Goal: Check status: Check status

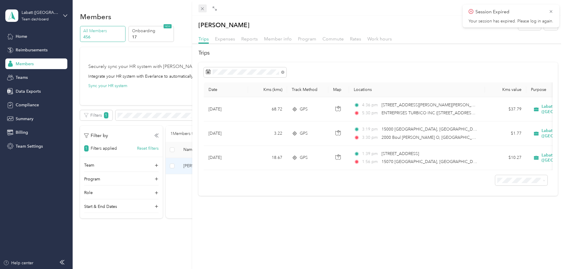
click at [205, 7] on span at bounding box center [203, 8] width 8 height 8
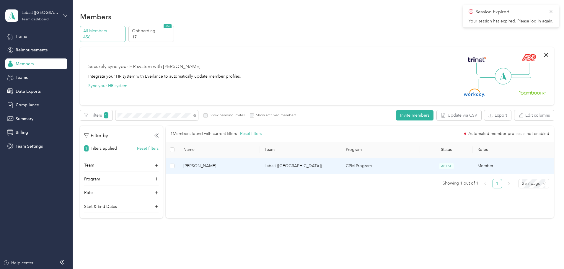
click at [243, 165] on span "[PERSON_NAME]" at bounding box center [219, 166] width 72 height 6
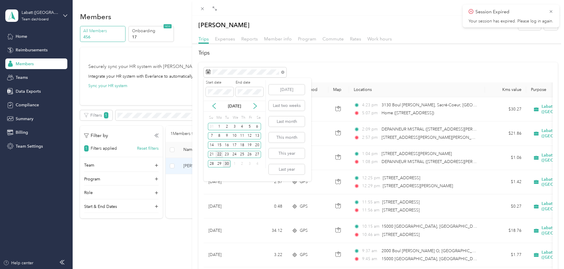
drag, startPoint x: 220, startPoint y: 155, endPoint x: 223, endPoint y: 153, distance: 3.2
click at [221, 154] on div "22" at bounding box center [220, 154] width 8 height 7
click at [250, 155] on div "26" at bounding box center [250, 154] width 8 height 7
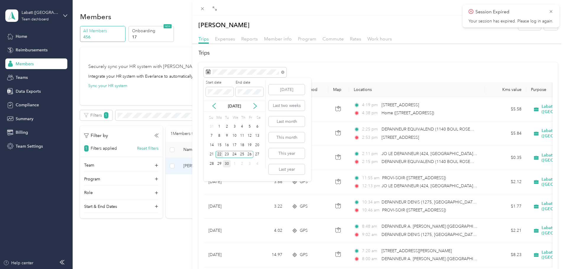
click at [218, 155] on div "22" at bounding box center [220, 154] width 8 height 7
click at [258, 154] on div "27" at bounding box center [257, 154] width 8 height 7
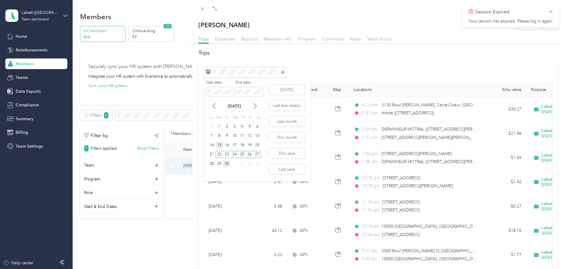
click at [219, 146] on div "15" at bounding box center [220, 144] width 8 height 7
click at [257, 146] on div "20" at bounding box center [257, 144] width 8 height 7
